Goal: Task Accomplishment & Management: Use online tool/utility

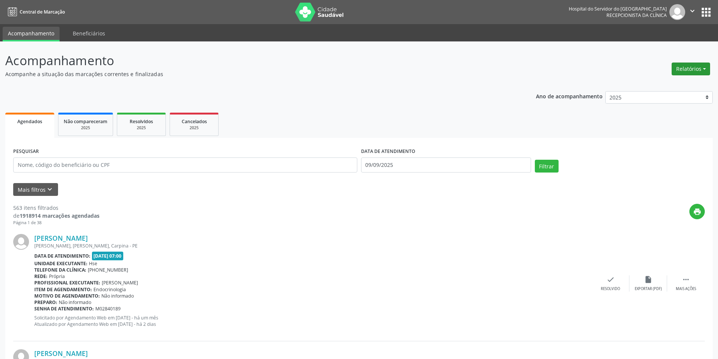
click at [688, 68] on button "Relatórios" at bounding box center [691, 69] width 38 height 13
click at [664, 86] on link "Agendamentos" at bounding box center [670, 85] width 81 height 11
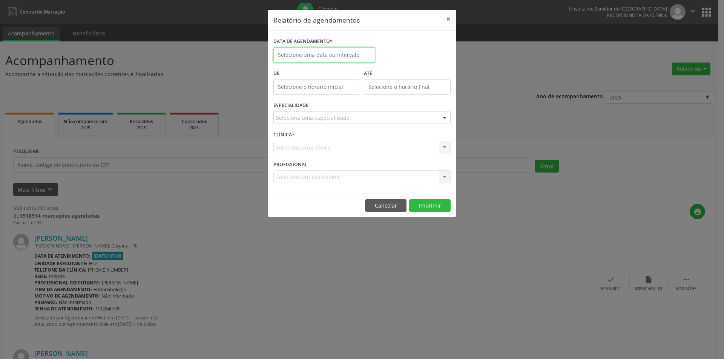
click at [331, 53] on input "text" at bounding box center [324, 55] width 102 height 15
click at [314, 111] on span "9" at bounding box center [314, 109] width 15 height 15
type input "09/09/2025"
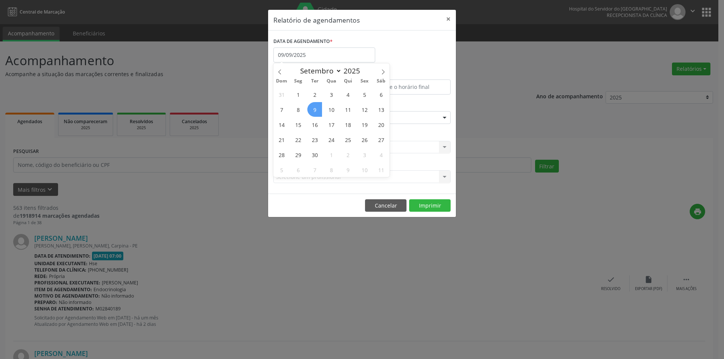
click at [314, 111] on span "9" at bounding box center [314, 109] width 15 height 15
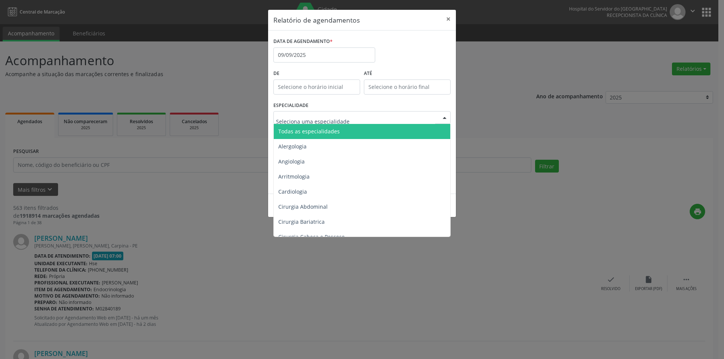
click at [333, 131] on span "Todas as especialidades" at bounding box center [308, 131] width 61 height 7
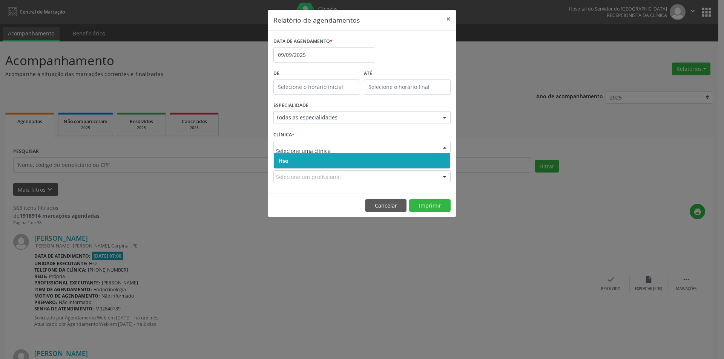
click at [311, 164] on span "Hse" at bounding box center [362, 160] width 176 height 15
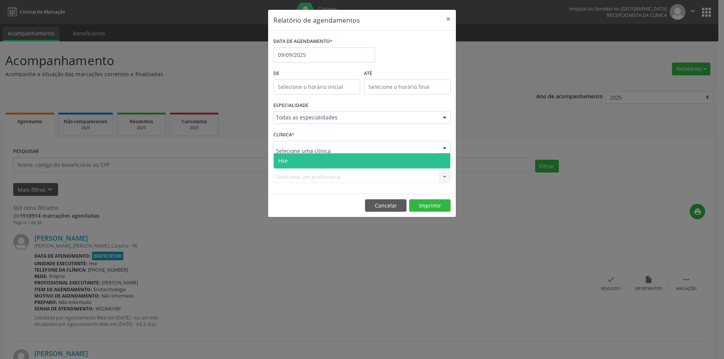
click at [320, 160] on span "Hse" at bounding box center [362, 160] width 176 height 15
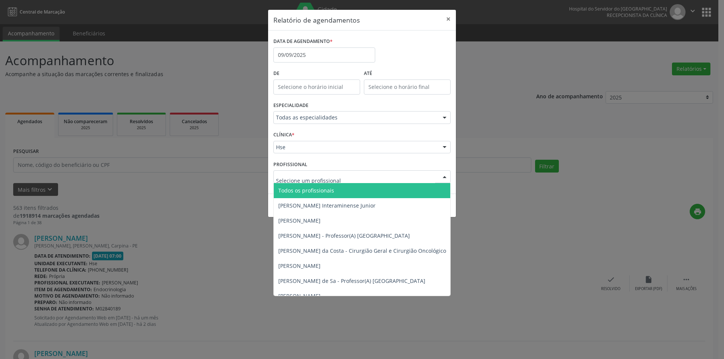
click at [306, 192] on span "Todos os profissionais" at bounding box center [306, 190] width 56 height 7
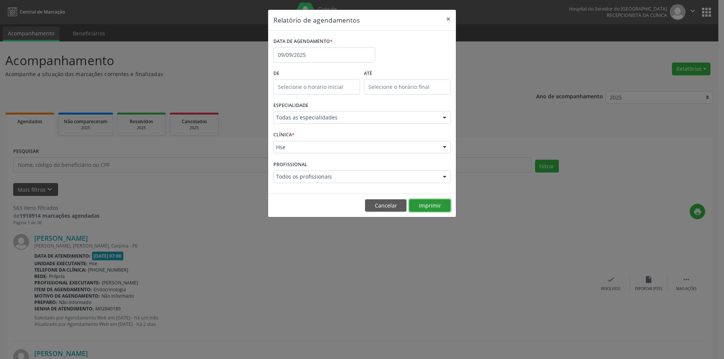
click at [420, 205] on button "Imprimir" at bounding box center [429, 205] width 41 height 13
click at [316, 56] on body "Central de Marcação Hospital do Servidor do [GEOGRAPHIC_DATA] Recepcionista da …" at bounding box center [362, 179] width 724 height 359
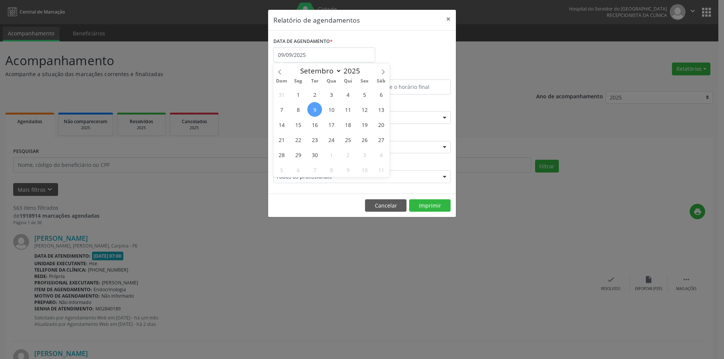
click at [286, 228] on div "Relatório de agendamentos × DATA DE AGENDAMENTO * [DATE] De ATÉ ESPECIALIDADE T…" at bounding box center [362, 179] width 724 height 359
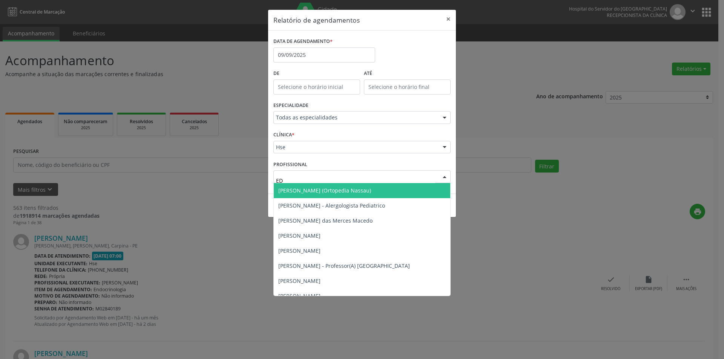
type input "EDU"
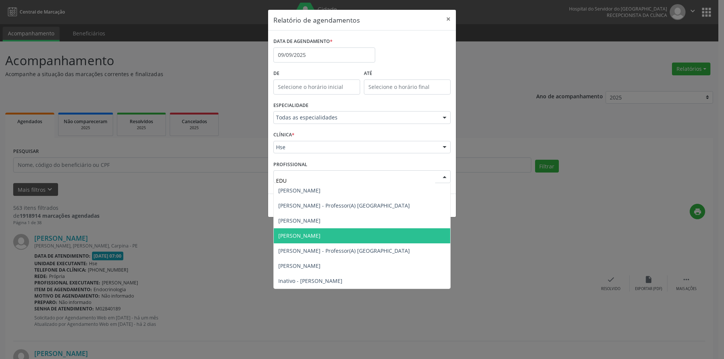
click at [294, 233] on span "[PERSON_NAME]" at bounding box center [299, 235] width 42 height 7
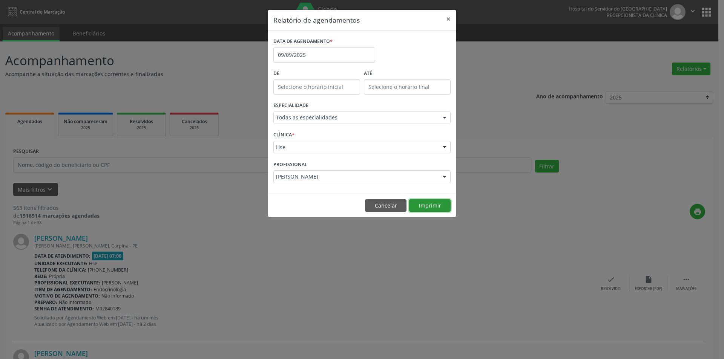
click at [422, 206] on button "Imprimir" at bounding box center [429, 205] width 41 height 13
